Goal: Contribute content: Add original content to the website for others to see

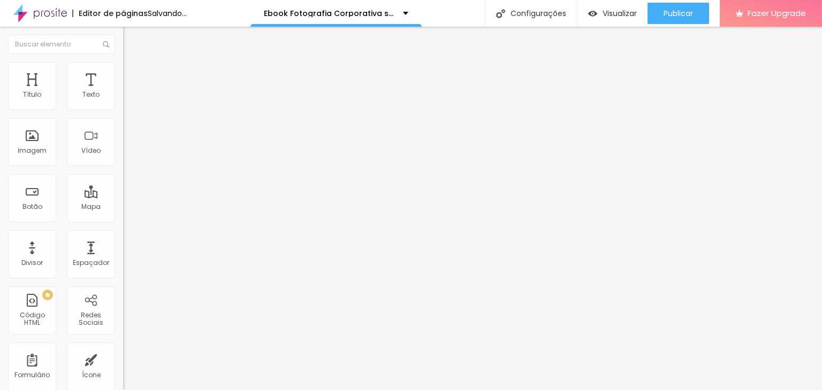
click at [133, 74] on span "Estilo" at bounding box center [141, 69] width 17 height 9
click at [133, 76] on span "Avançado" at bounding box center [150, 79] width 35 height 9
click at [133, 73] on span "Estilo" at bounding box center [141, 69] width 17 height 9
click at [133, 63] on span "Conteúdo" at bounding box center [149, 58] width 33 height 9
click at [123, 92] on span "Trocar imagem" at bounding box center [152, 87] width 58 height 9
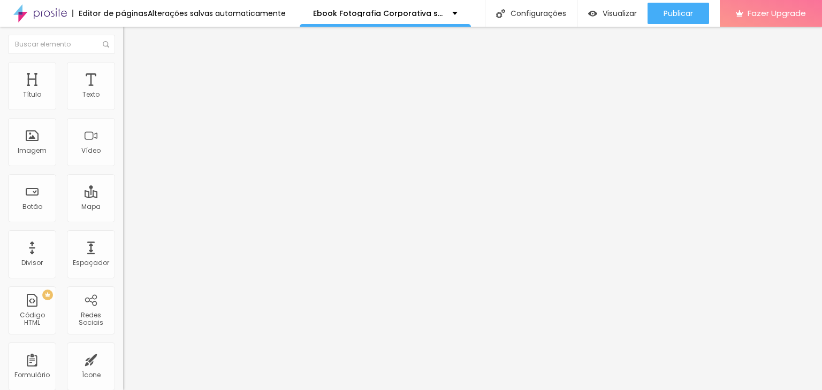
click at [123, 92] on span "Trocar imagem" at bounding box center [152, 87] width 58 height 9
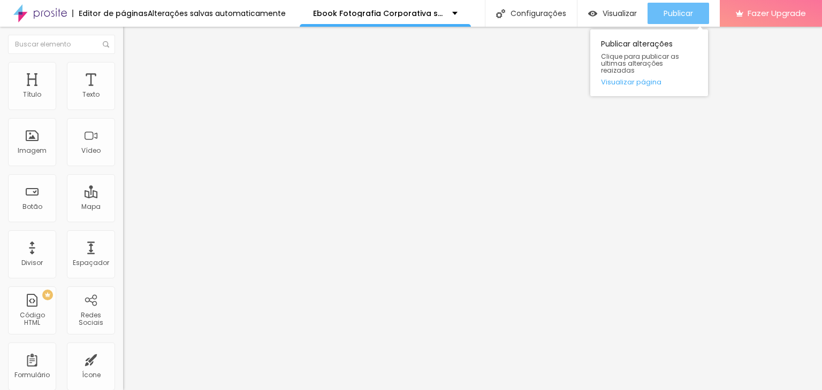
click at [679, 17] on span "Publicar" at bounding box center [677, 13] width 29 height 9
